Goal: Information Seeking & Learning: Learn about a topic

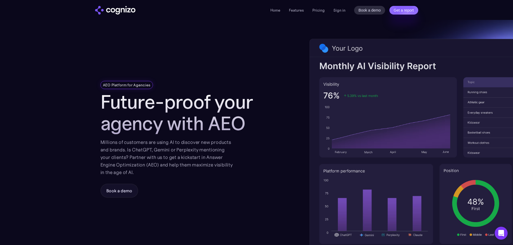
click at [114, 71] on div "AEO Platform for Agencies Future-proof your agency with AEO Millions of custome…" at bounding box center [183, 144] width 167 height 248
click at [116, 106] on h1 "Future-proof your agency with AEO" at bounding box center [183, 112] width 167 height 43
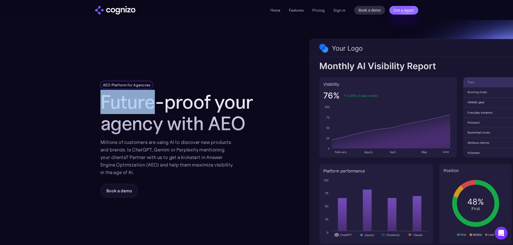
click at [116, 106] on h1 "Future-proof your agency with AEO" at bounding box center [183, 112] width 167 height 43
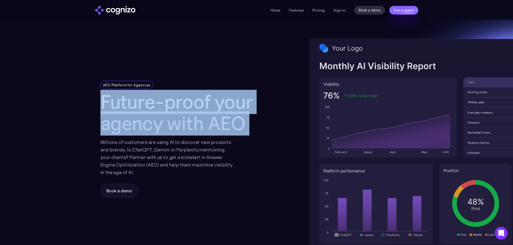
click at [116, 106] on h1 "Future-proof your agency with AEO" at bounding box center [183, 112] width 167 height 43
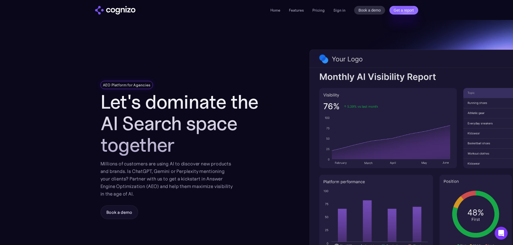
click at [41, 86] on section "AEO Platform for Agencies Let's dominate the AI Search space together Millions …" at bounding box center [256, 155] width 513 height 270
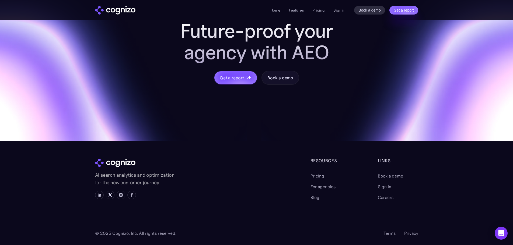
scroll to position [624, 0]
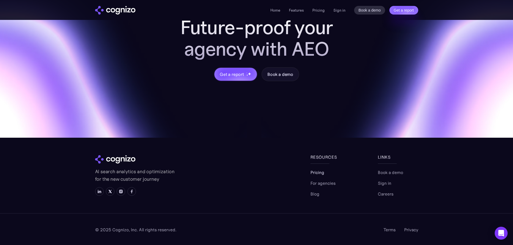
click at [313, 173] on link "Pricing" at bounding box center [317, 172] width 14 height 6
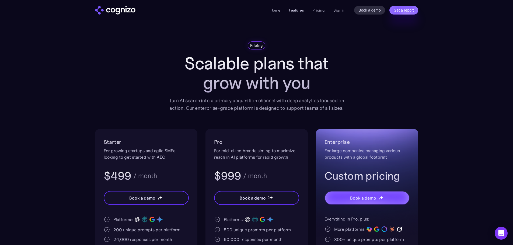
click at [298, 11] on link "Features" at bounding box center [296, 10] width 15 height 5
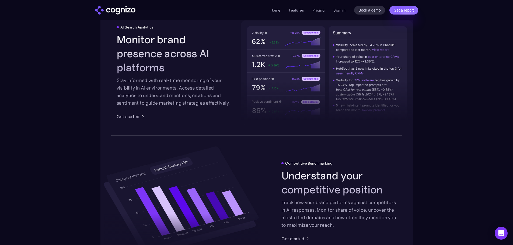
scroll to position [839, 0]
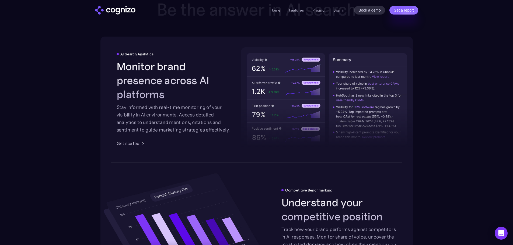
click at [355, 111] on div at bounding box center [327, 111] width 172 height 79
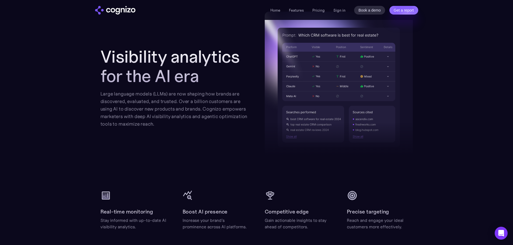
scroll to position [543, 0]
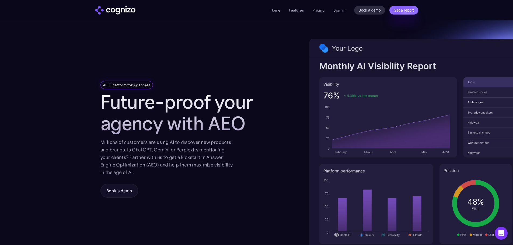
click at [159, 148] on div "Millions of customers are using AI to discover new products and brands. Is Chat…" at bounding box center [166, 158] width 132 height 38
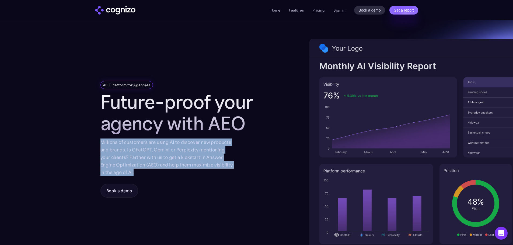
copy div "Millions of customers are using AI to discover new products and brands. Is Chat…"
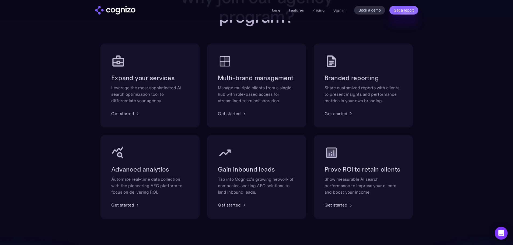
scroll to position [323, 0]
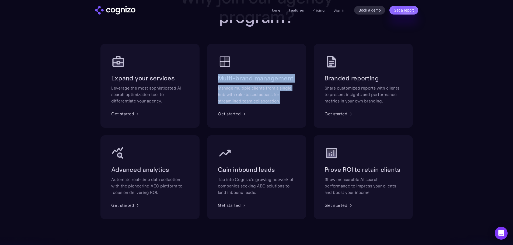
drag, startPoint x: 282, startPoint y: 101, endPoint x: 214, endPoint y: 77, distance: 71.5
click at [214, 77] on div "Multi-brand management Manage multiple clients from a single hub with role-base…" at bounding box center [256, 86] width 99 height 84
copy div "Multi-brand management Manage multiple clients from a single hub with role-base…"
